Goal: Task Accomplishment & Management: Manage account settings

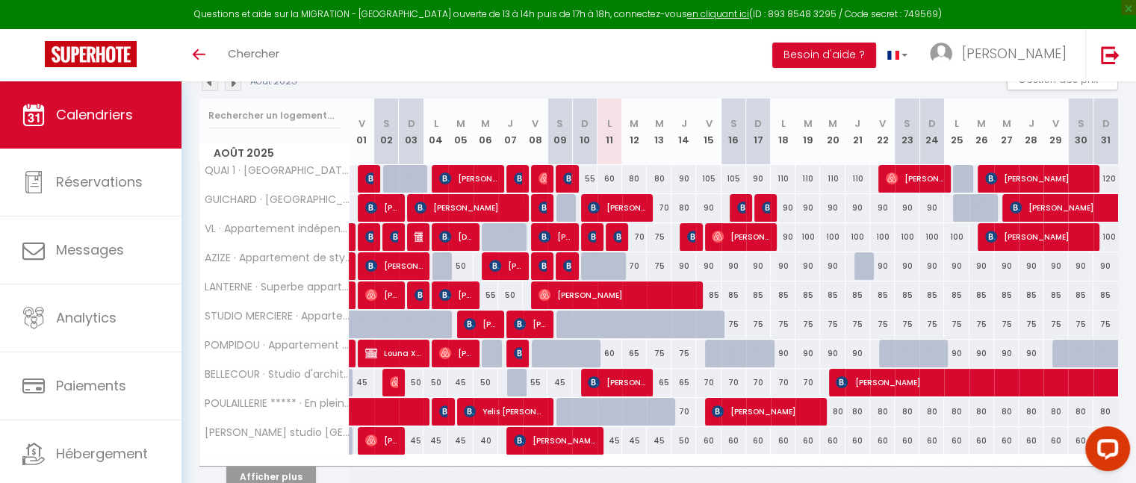
scroll to position [176, 0]
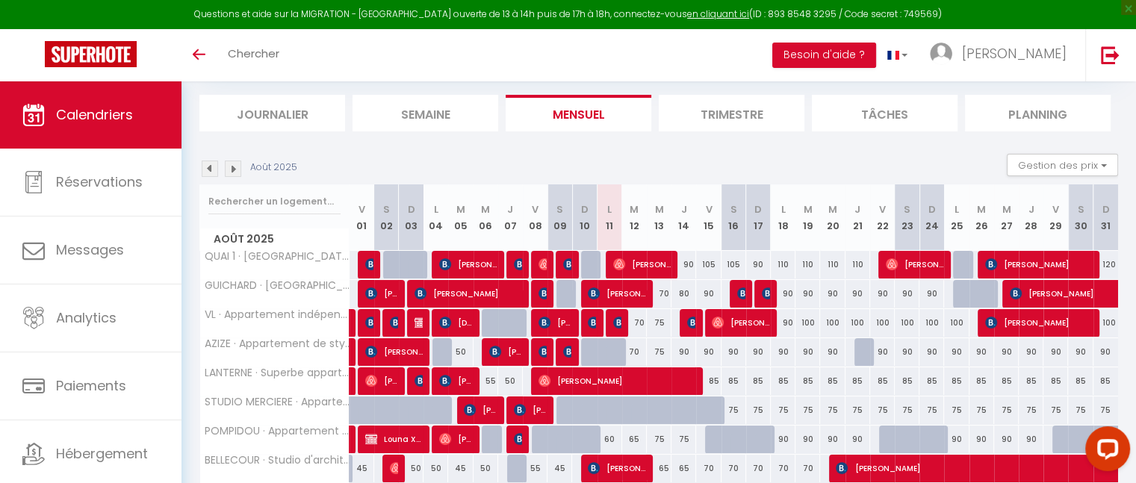
click at [592, 261] on div at bounding box center [593, 265] width 25 height 28
type input "55"
type input "Dim 10 Août 2025"
type input "Lun 11 Août 2025"
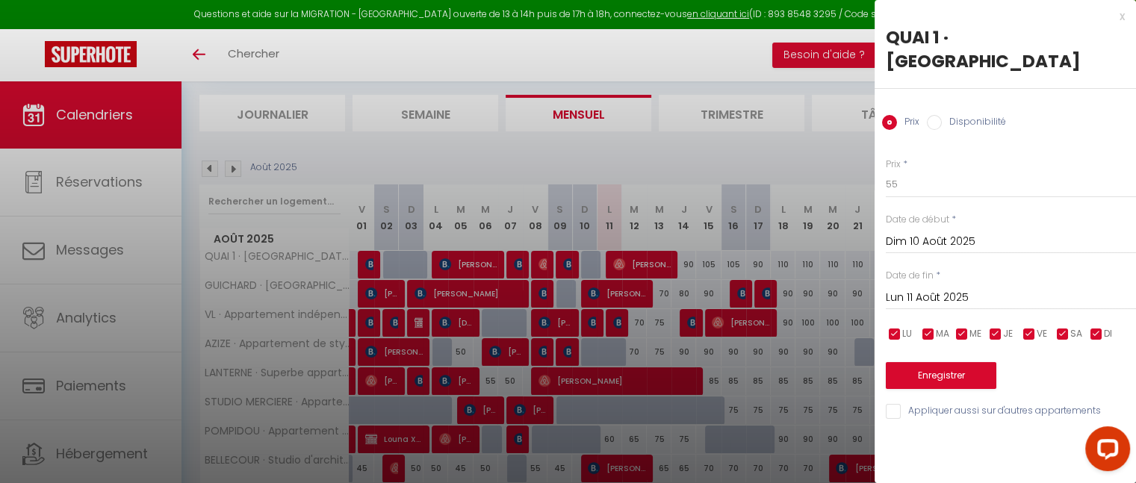
click at [977, 120] on label "Disponibilité" at bounding box center [974, 123] width 64 height 16
click at [942, 120] on input "Disponibilité" at bounding box center [934, 122] width 15 height 15
radio input "true"
radio input "false"
click at [955, 377] on button "Enregistrer" at bounding box center [941, 377] width 111 height 27
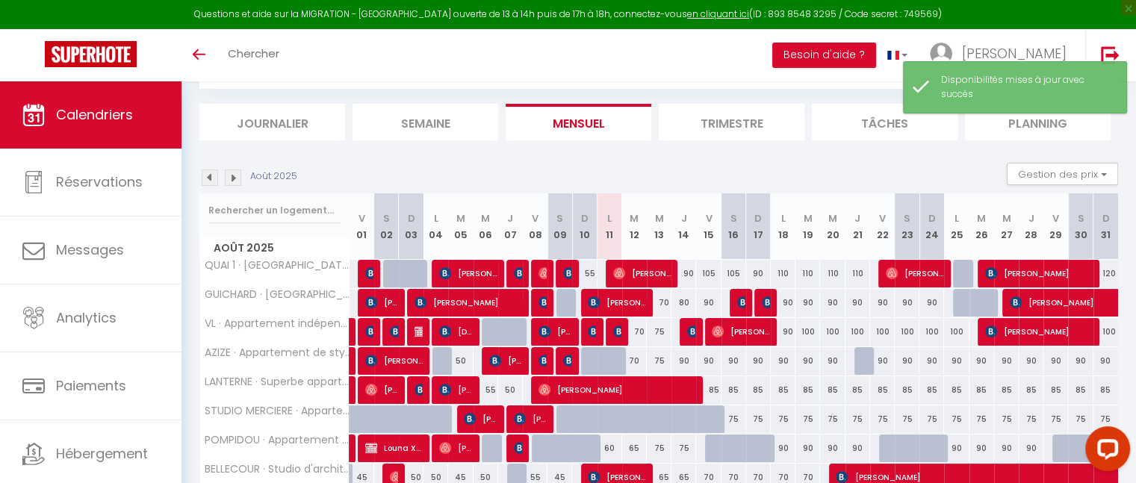
scroll to position [90, 0]
